Goal: Task Accomplishment & Management: Use online tool/utility

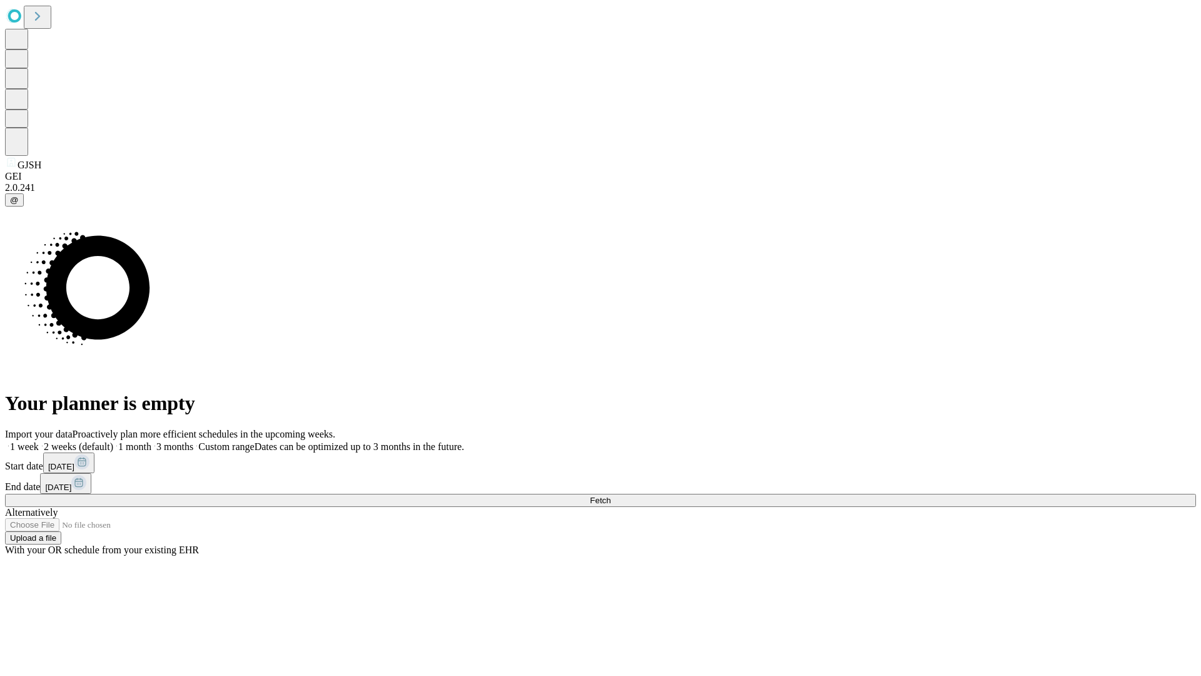
click at [611, 495] on span "Fetch" at bounding box center [600, 499] width 21 height 9
